Goal: Information Seeking & Learning: Learn about a topic

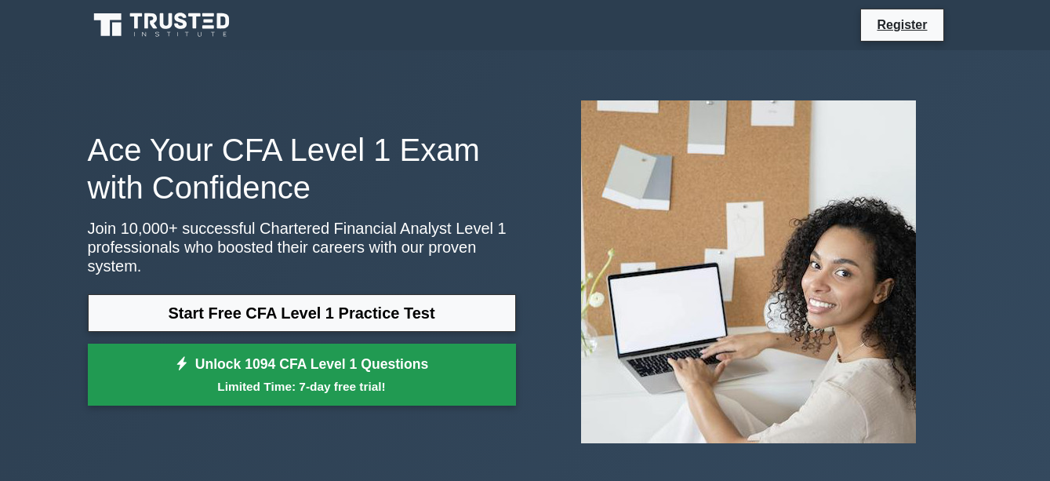
click at [354, 346] on link "Unlock 1094 CFA Level 1 Questions Limited Time: 7-day free trial!" at bounding box center [302, 374] width 428 height 63
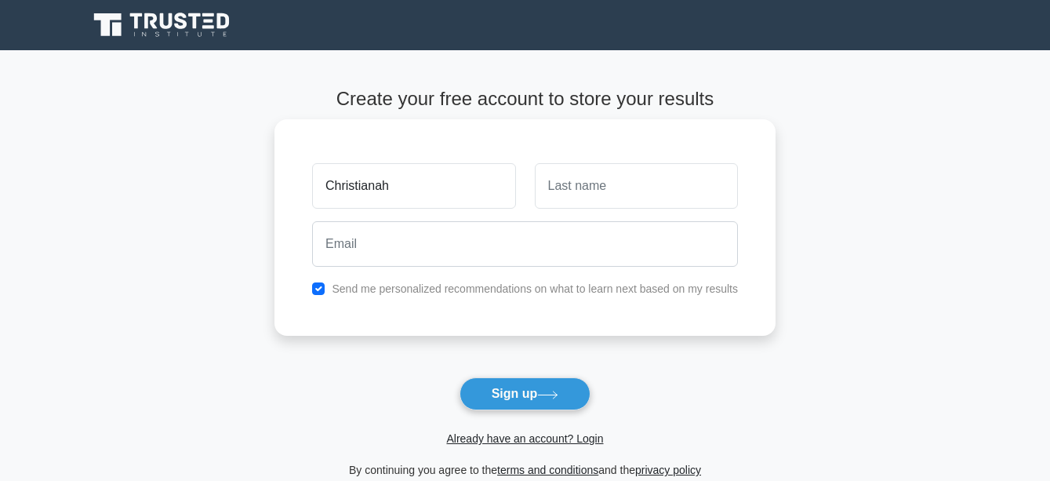
type input "Christianah"
click at [634, 179] on input "text" at bounding box center [636, 185] width 203 height 45
type input "Odoje"
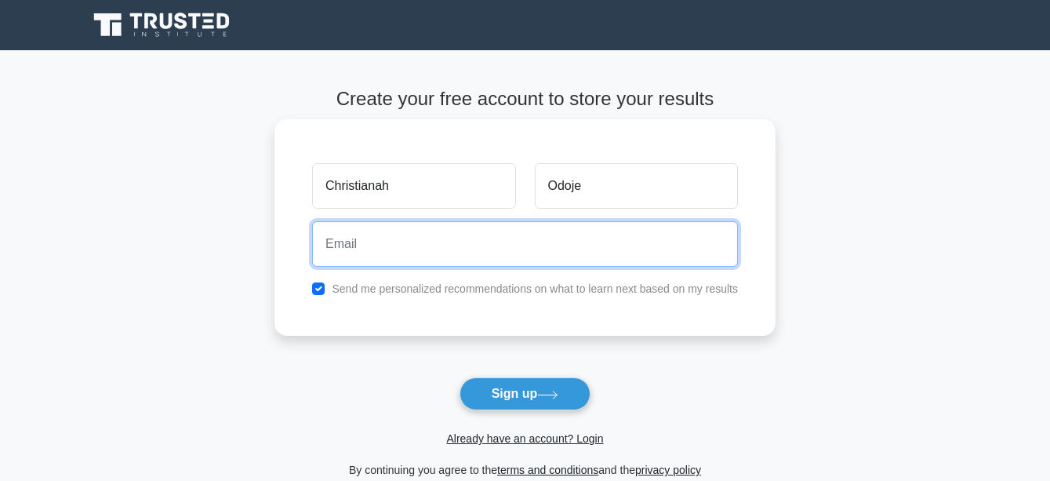
click at [548, 250] on input "email" at bounding box center [525, 243] width 426 height 45
type input "christ4titilope@gmail.com"
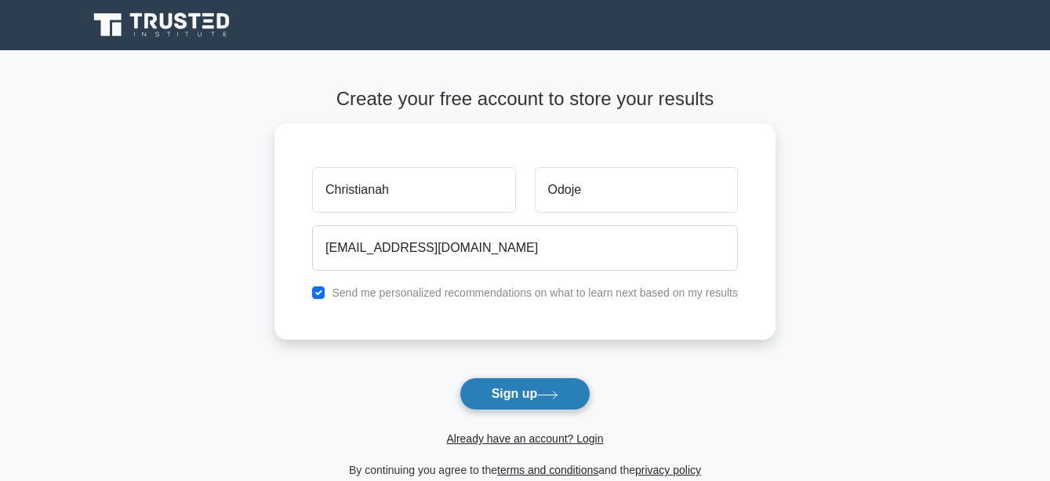
click at [535, 396] on button "Sign up" at bounding box center [526, 393] width 132 height 33
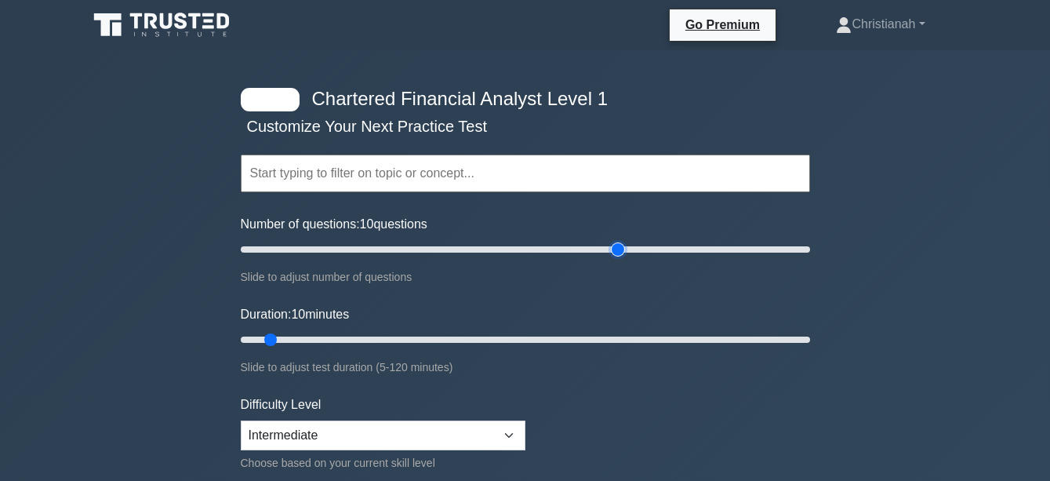
click at [623, 248] on input "Number of questions: 10 questions" at bounding box center [525, 249] width 569 height 19
click at [273, 248] on input "Number of questions: 15 questions" at bounding box center [525, 249] width 569 height 19
type input "10"
click at [265, 249] on input "Number of questions: 15 questions" at bounding box center [525, 249] width 569 height 19
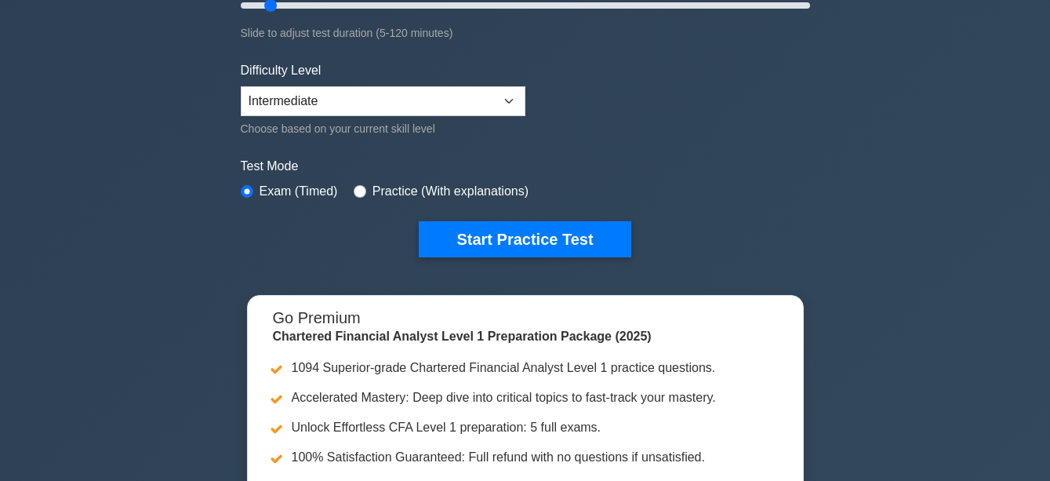
scroll to position [340, 0]
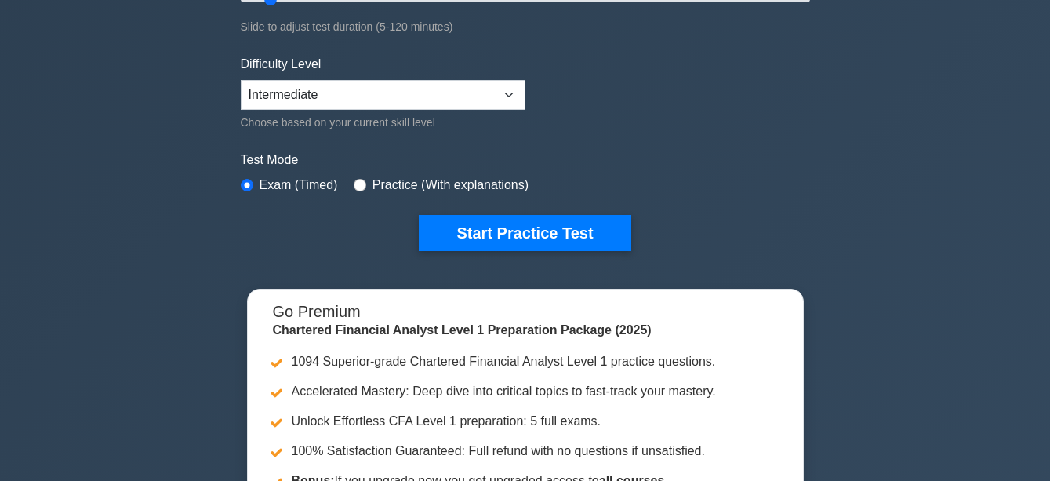
click at [391, 184] on label "Practice (With explanations)" at bounding box center [450, 185] width 156 height 19
click at [354, 182] on input "radio" at bounding box center [360, 185] width 13 height 13
radio input "true"
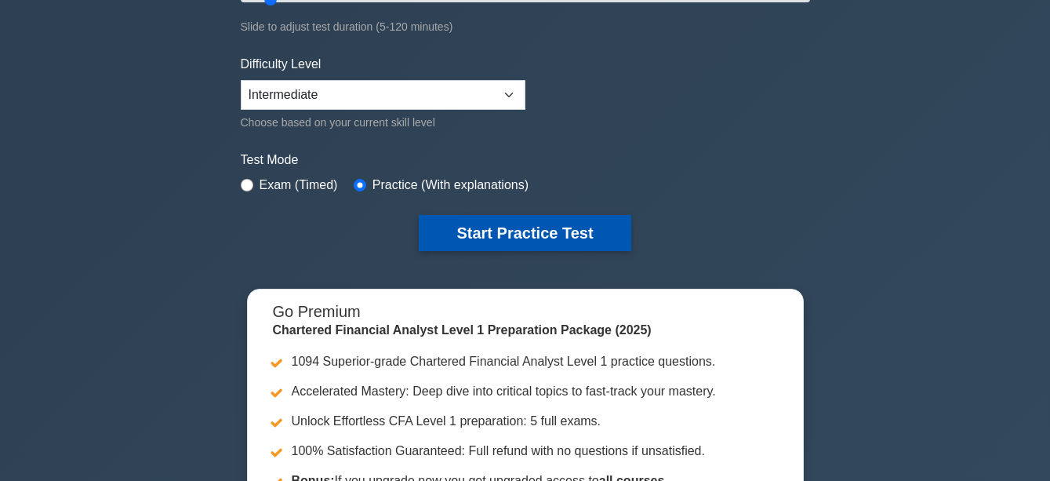
click at [478, 232] on button "Start Practice Test" at bounding box center [525, 233] width 212 height 36
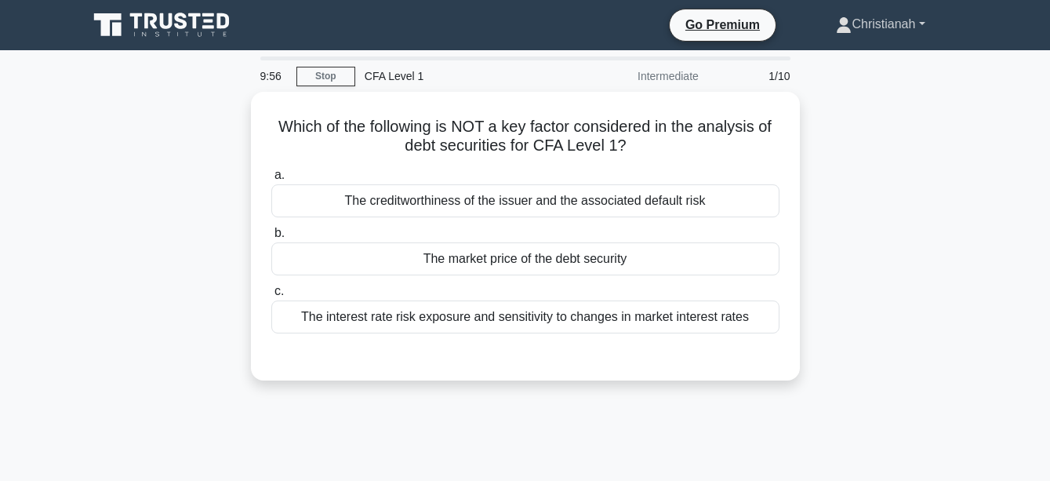
click at [897, 14] on link "Christianah" at bounding box center [880, 24] width 164 height 31
click at [866, 71] on link "Profile" at bounding box center [861, 61] width 124 height 25
